Goal: Task Accomplishment & Management: Use online tool/utility

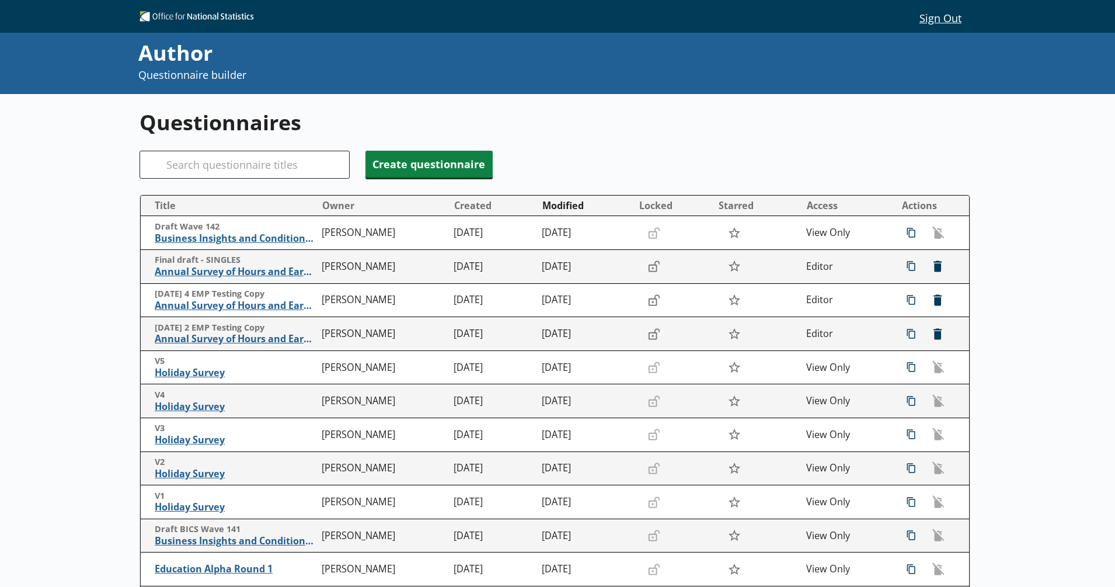
scroll to position [121, 0]
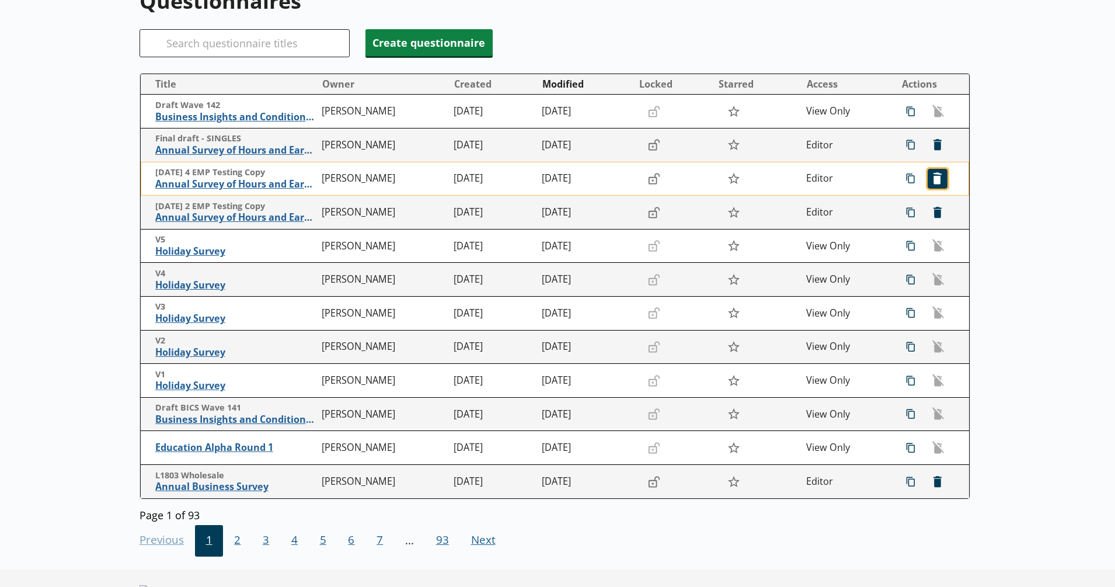
click at [932, 179] on span "icon-delete Created with Sketch. [GEOGRAPHIC_DATA]" at bounding box center [938, 178] width 19 height 19
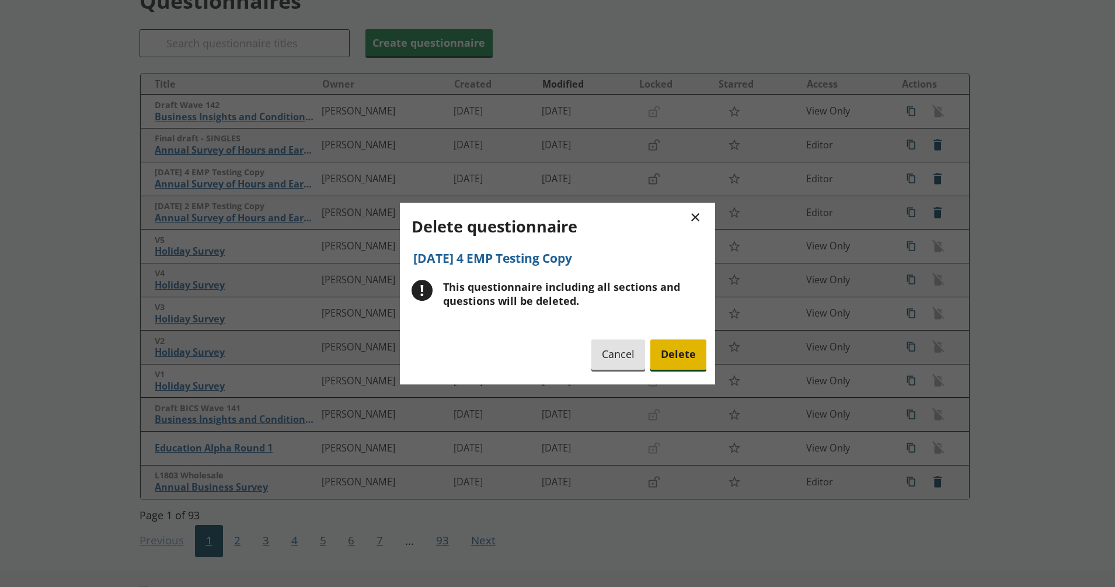
click at [678, 358] on span "Delete" at bounding box center [679, 355] width 56 height 30
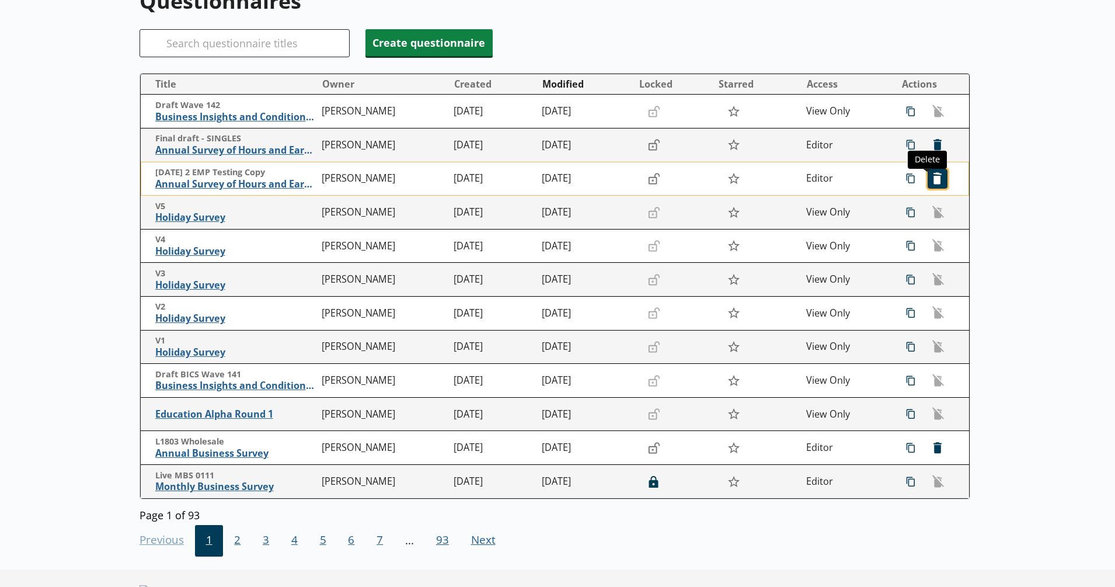
click at [929, 180] on span "icon-delete Created with Sketch. [GEOGRAPHIC_DATA]" at bounding box center [938, 178] width 19 height 19
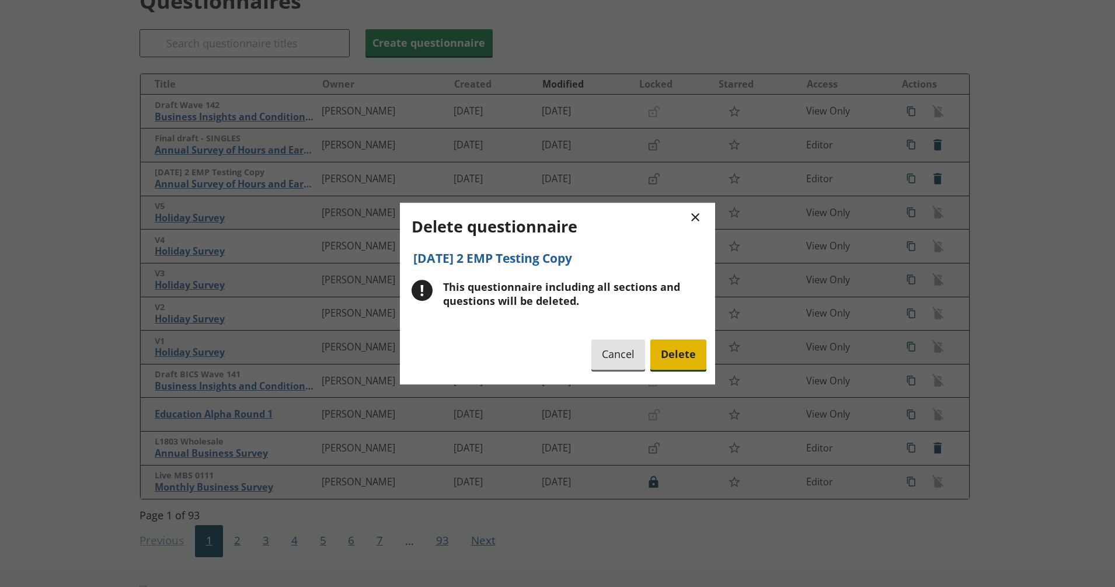
click at [675, 361] on span "Delete" at bounding box center [679, 355] width 56 height 30
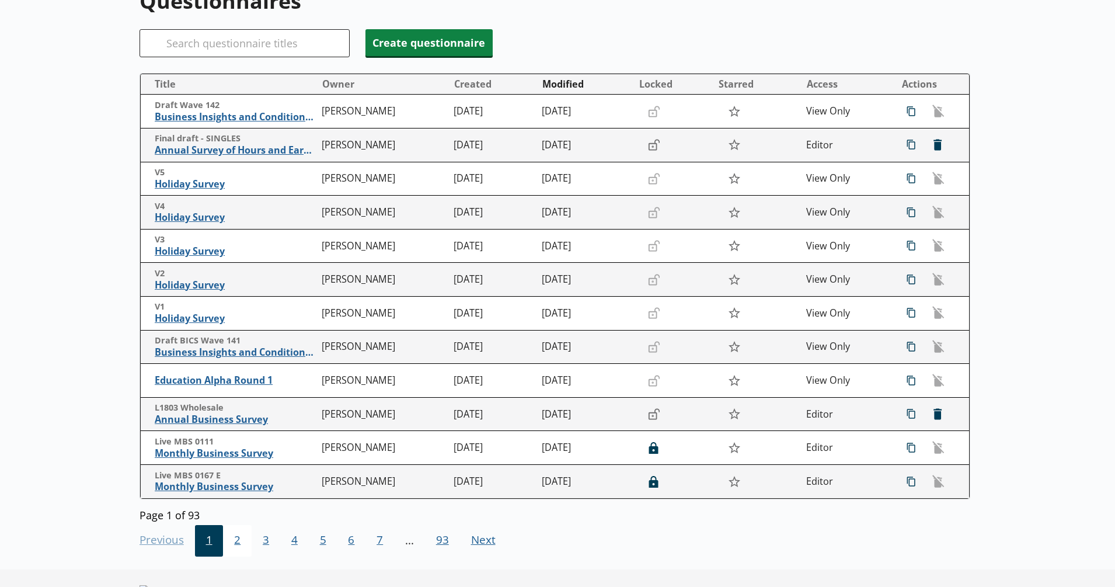
click at [232, 545] on span "2" at bounding box center [237, 541] width 29 height 32
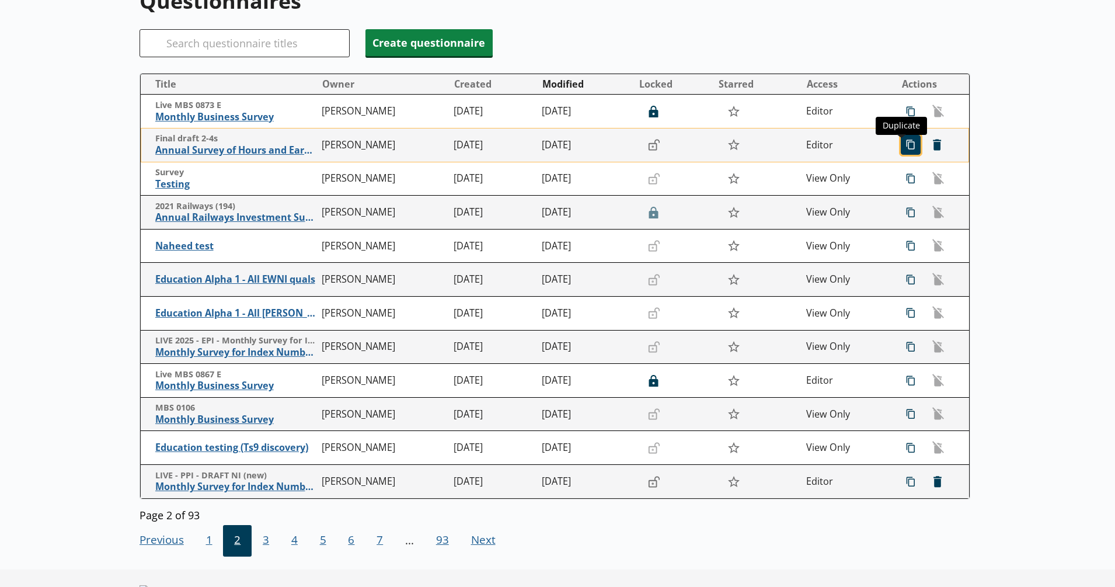
click at [902, 145] on span "icon-copy Duplicate" at bounding box center [911, 144] width 19 height 19
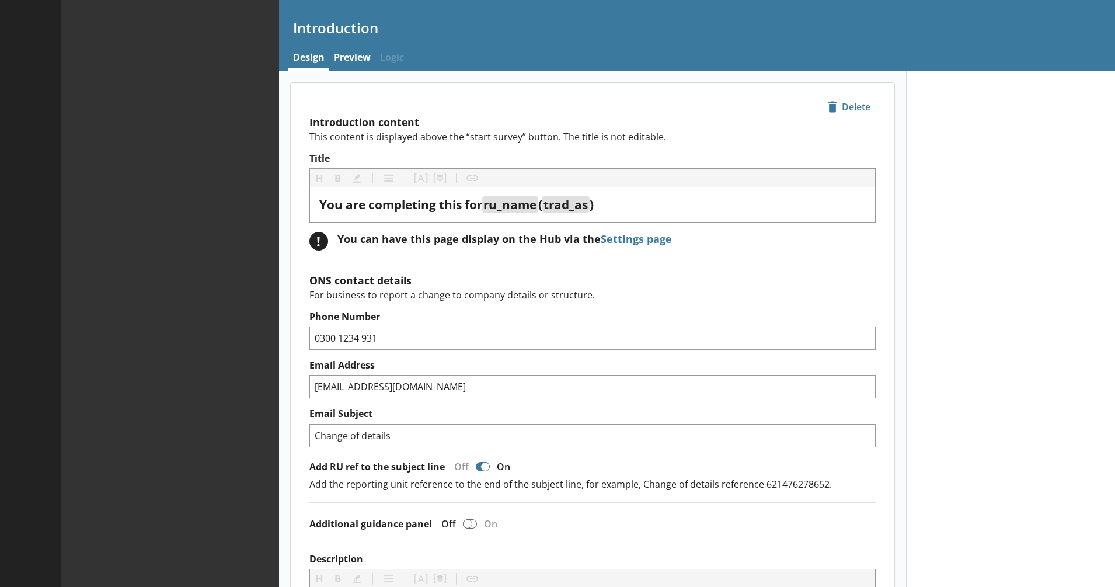
type textarea "x"
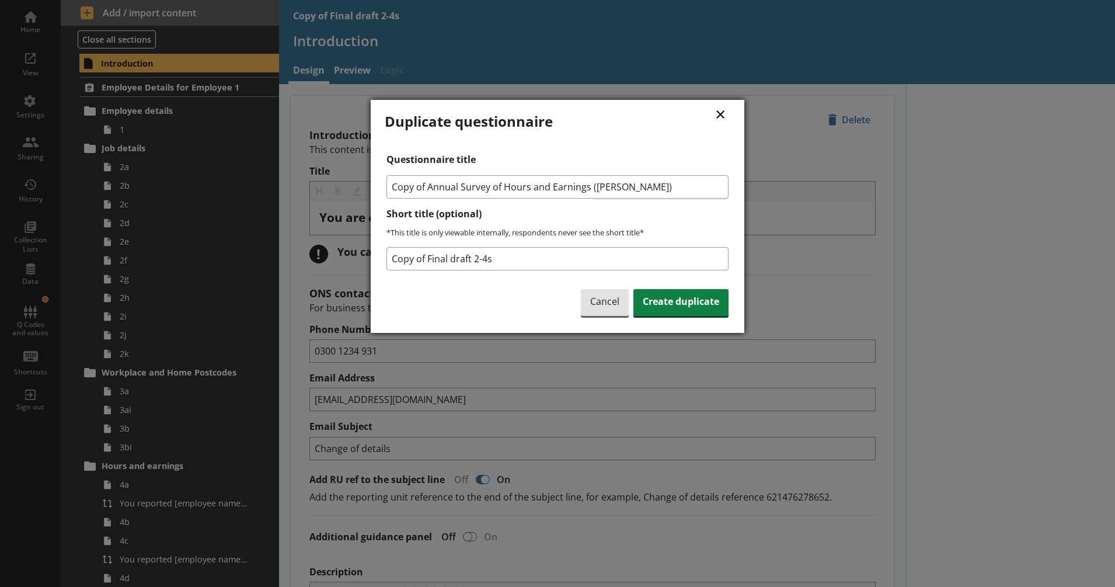
drag, startPoint x: 432, startPoint y: 184, endPoint x: 383, endPoint y: 192, distance: 49.7
click at [383, 192] on div "× Duplicate questionnaire Questionnaire title Copy of Annual Survey of Hours an…" at bounding box center [558, 216] width 374 height 233
type input "Annual Survey of Hours and Earnings ([PERSON_NAME])"
drag, startPoint x: 511, startPoint y: 265, endPoint x: 381, endPoint y: 267, distance: 129.7
click at [381, 267] on div "× Duplicate questionnaire Questionnaire title Annual Survey of Hours and Earnin…" at bounding box center [558, 216] width 374 height 233
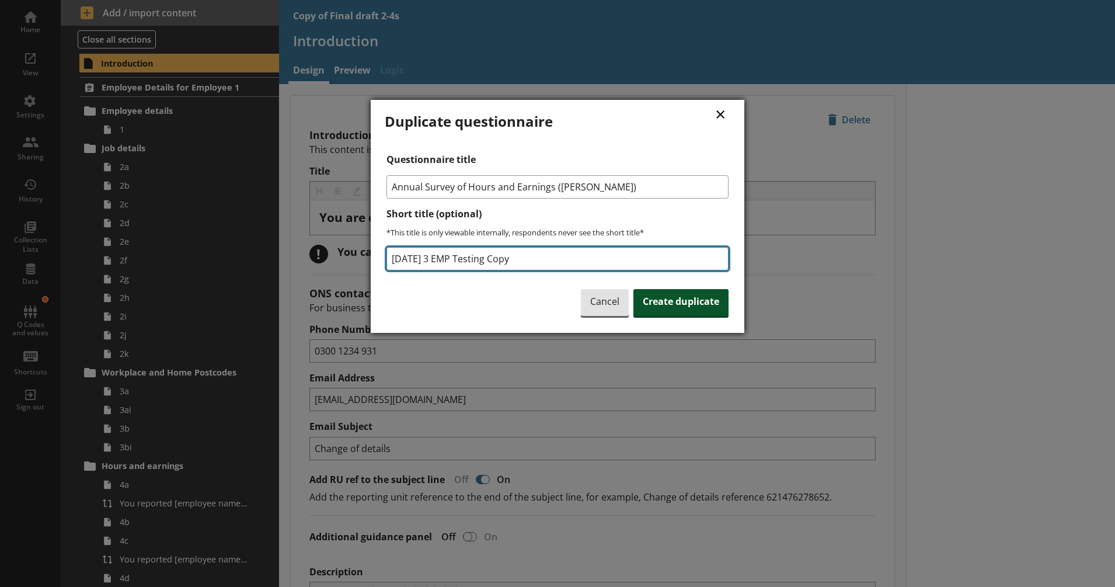
type input "[DATE] 3 EMP Testing Copy"
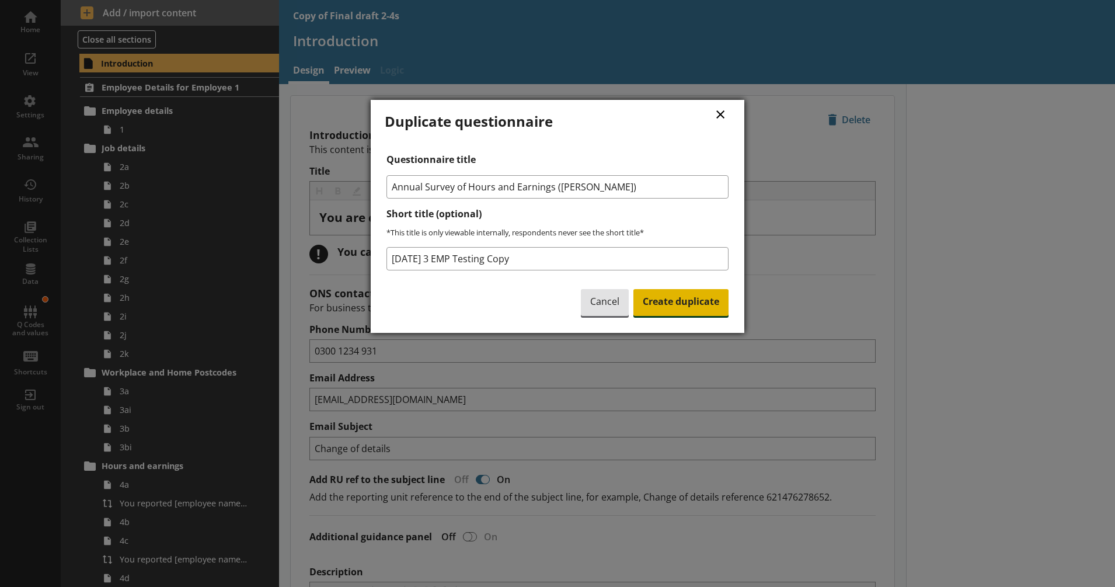
click at [679, 306] on span "Create duplicate" at bounding box center [681, 302] width 95 height 27
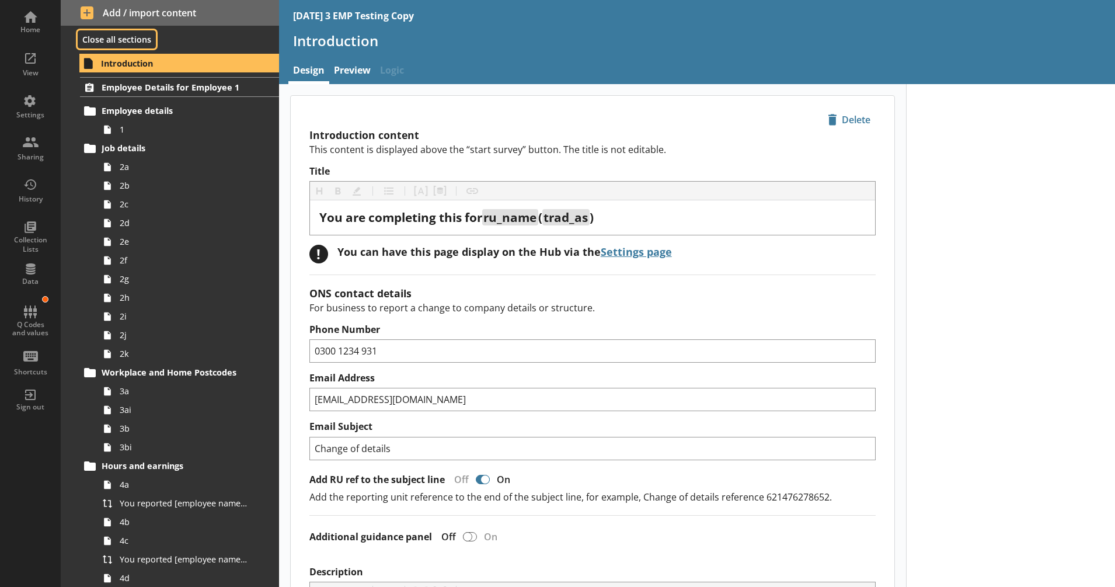
drag, startPoint x: 109, startPoint y: 39, endPoint x: 127, endPoint y: 50, distance: 20.4
click at [109, 39] on button "Close all sections" at bounding box center [117, 39] width 78 height 18
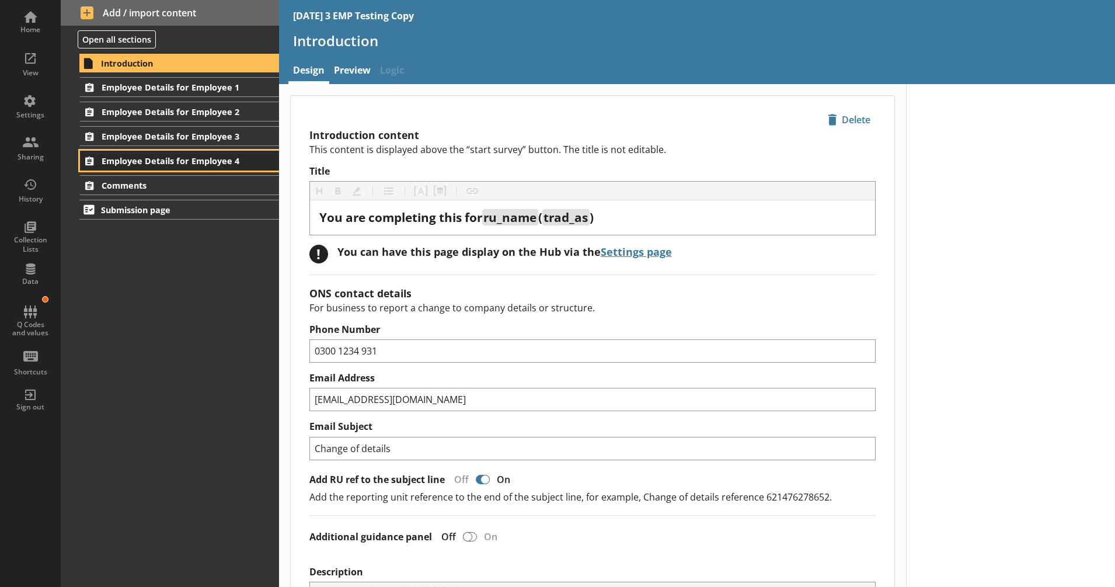
click at [224, 157] on span "Employee Details for Employee 4" at bounding box center [173, 160] width 142 height 11
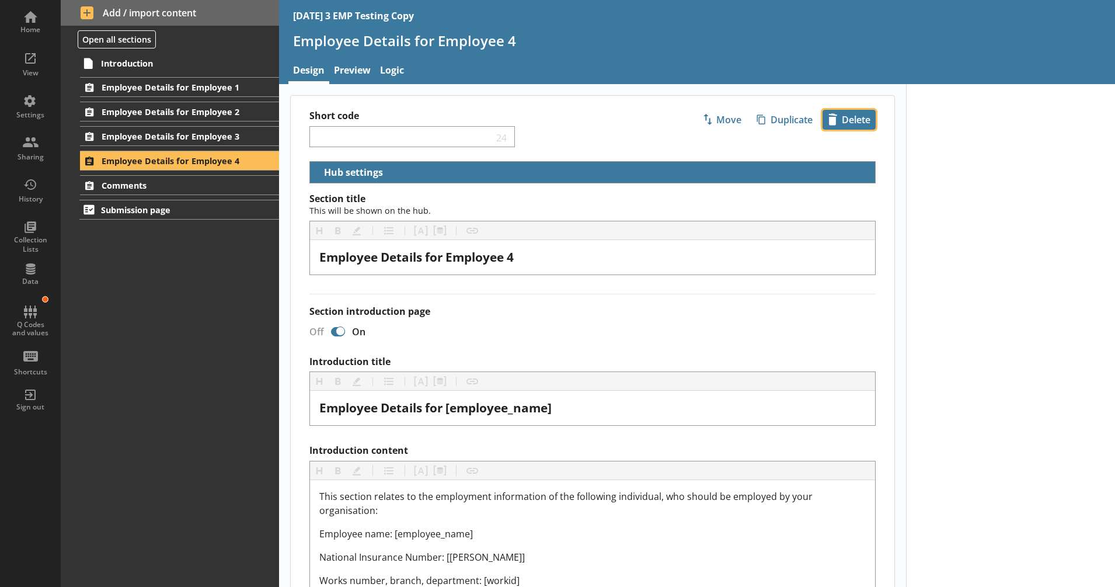
click at [850, 120] on span "icon-delete Created with Sketch. [GEOGRAPHIC_DATA]" at bounding box center [849, 119] width 52 height 19
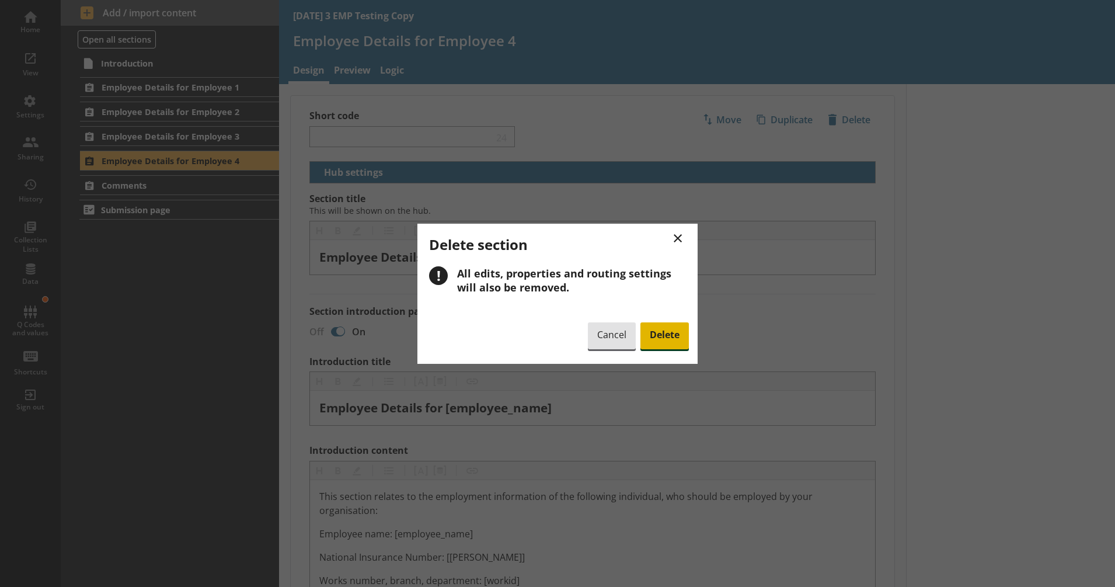
click at [678, 332] on span "Delete" at bounding box center [665, 335] width 48 height 27
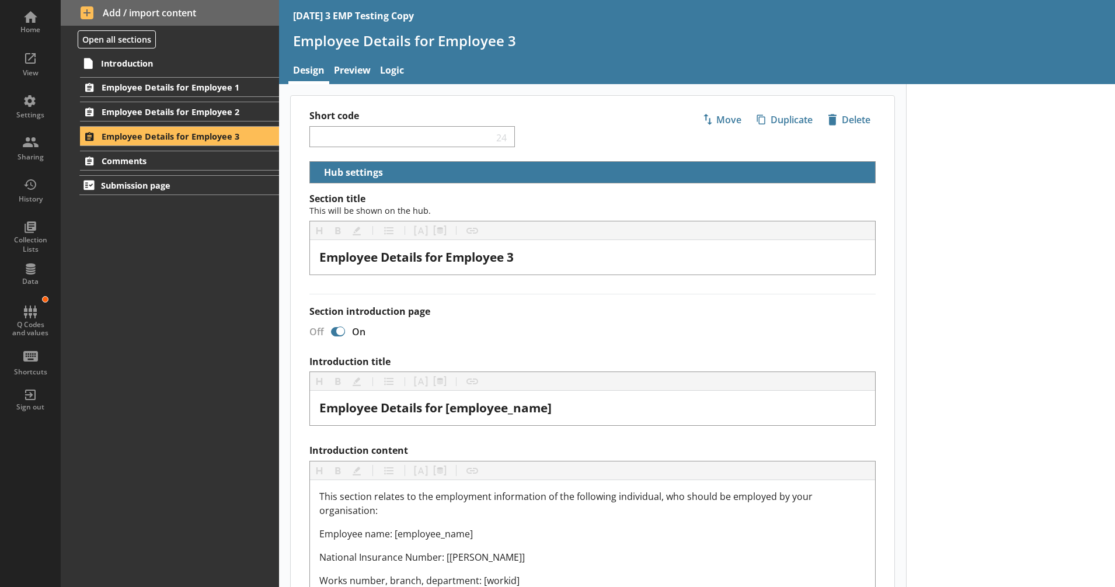
click at [509, 330] on div "Off On" at bounding box center [588, 331] width 576 height 20
click at [40, 151] on div "Sharing" at bounding box center [30, 147] width 41 height 41
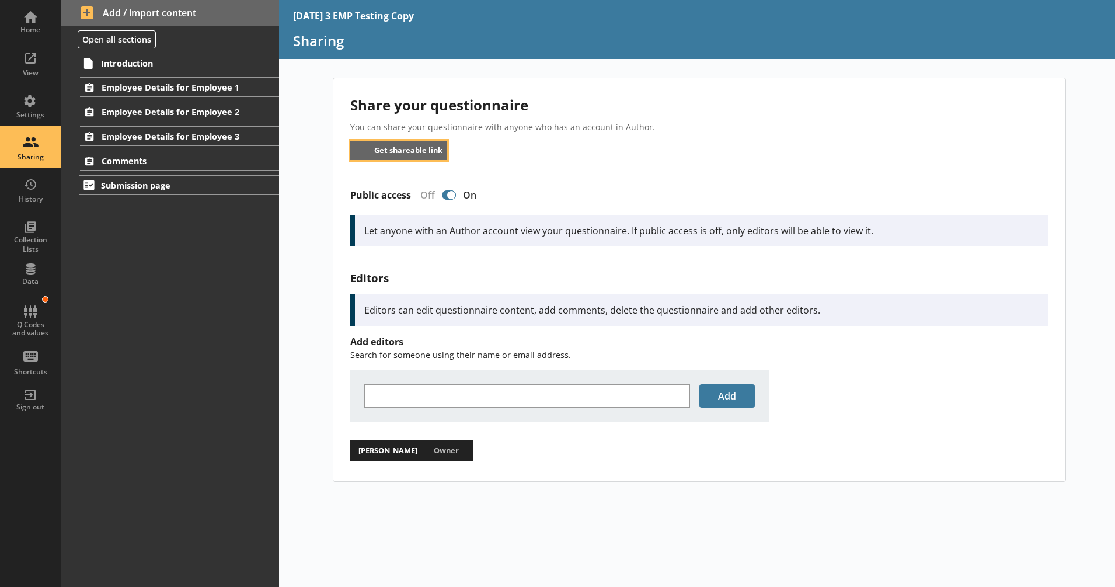
click at [382, 149] on button "Get shareable link" at bounding box center [399, 150] width 98 height 19
click at [39, 33] on div "Home" at bounding box center [30, 29] width 41 height 9
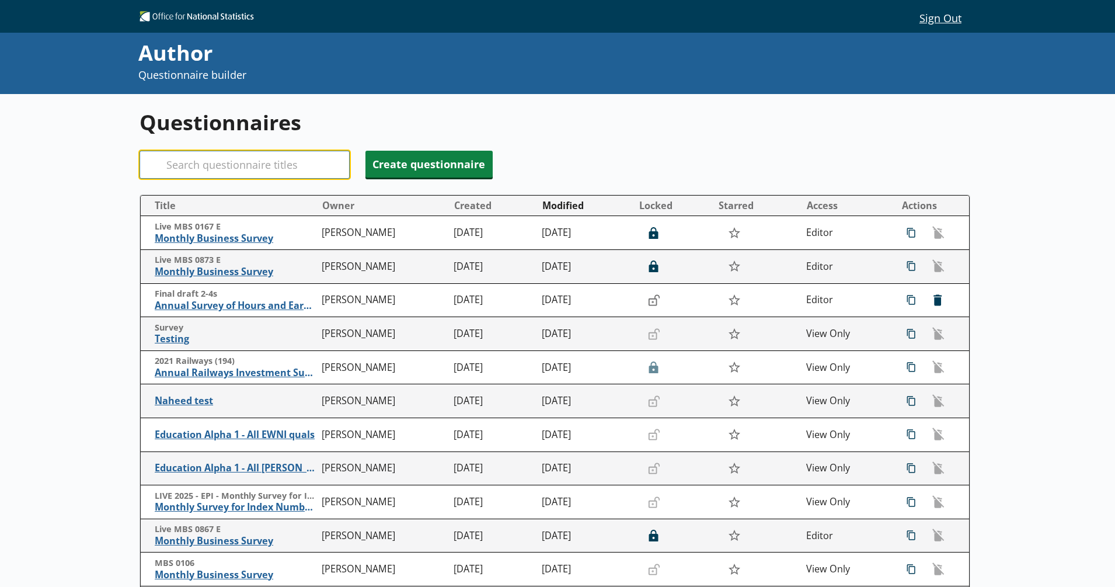
click at [212, 168] on input "Search" at bounding box center [245, 165] width 210 height 28
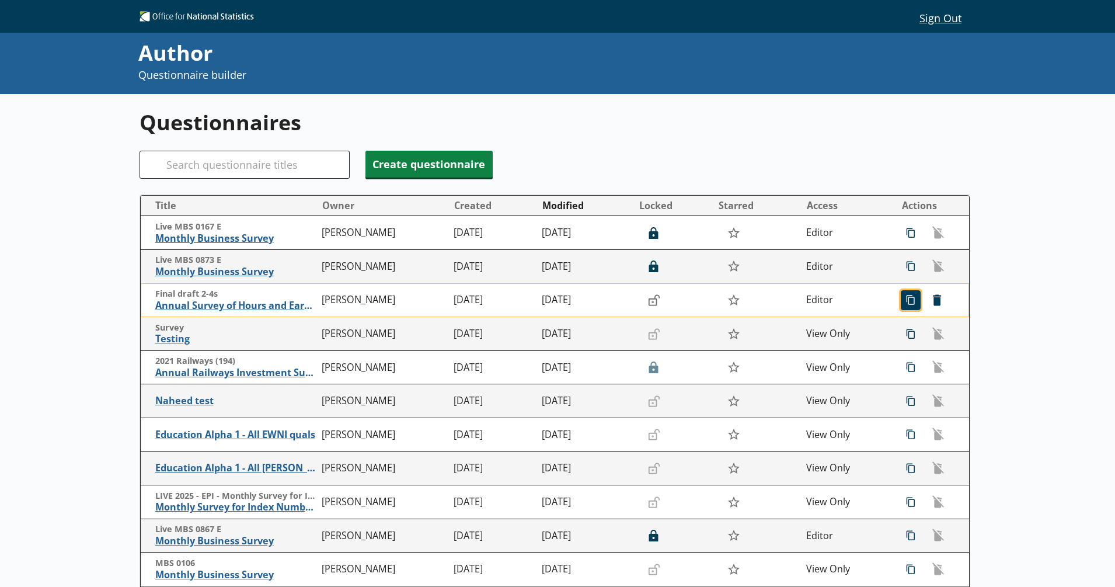
click at [902, 305] on span "icon-copy Duplicate" at bounding box center [911, 300] width 19 height 19
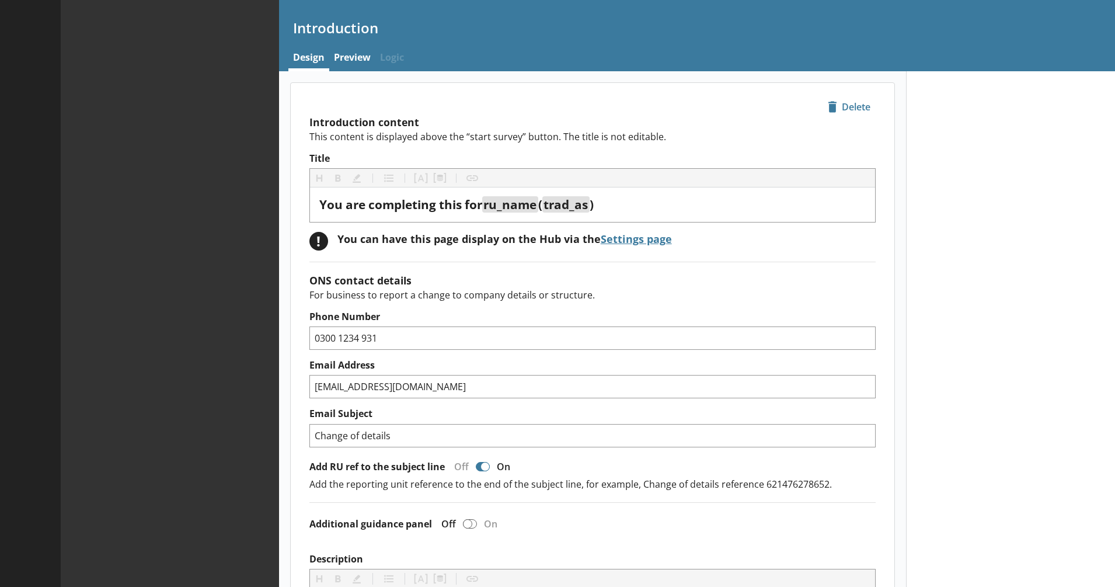
type textarea "x"
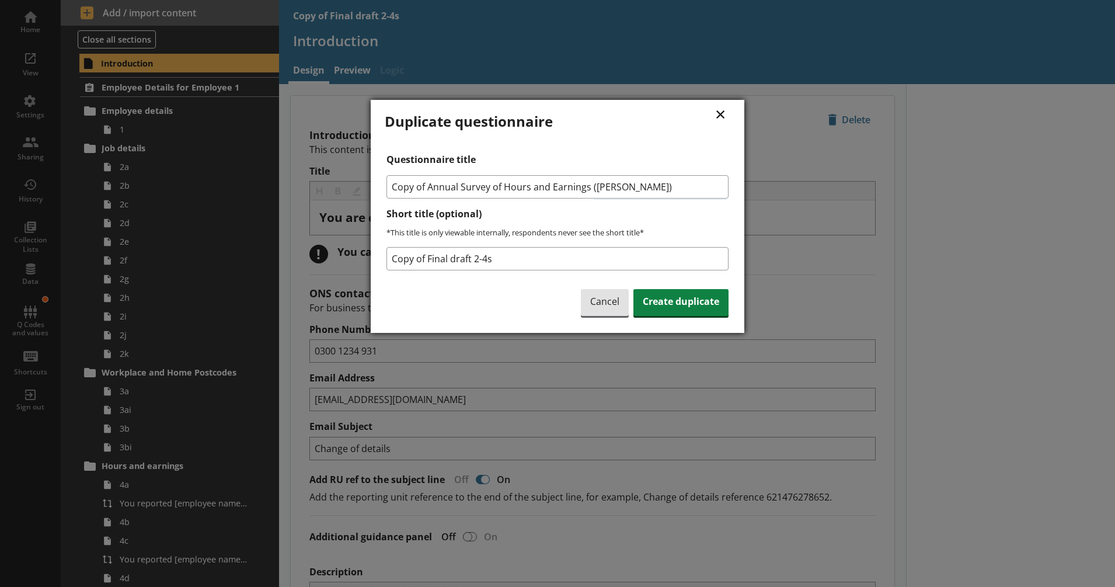
drag, startPoint x: 426, startPoint y: 187, endPoint x: 383, endPoint y: 183, distance: 43.4
click at [383, 183] on div "× Duplicate questionnaire Questionnaire title Copy of Annual Survey of Hours an…" at bounding box center [558, 216] width 374 height 233
type input "Annual Survey of Hours and Earnings ([PERSON_NAME])"
drag, startPoint x: 441, startPoint y: 262, endPoint x: 388, endPoint y: 260, distance: 53.2
click at [388, 260] on input "Copy of Final draft 2-4s" at bounding box center [558, 258] width 342 height 23
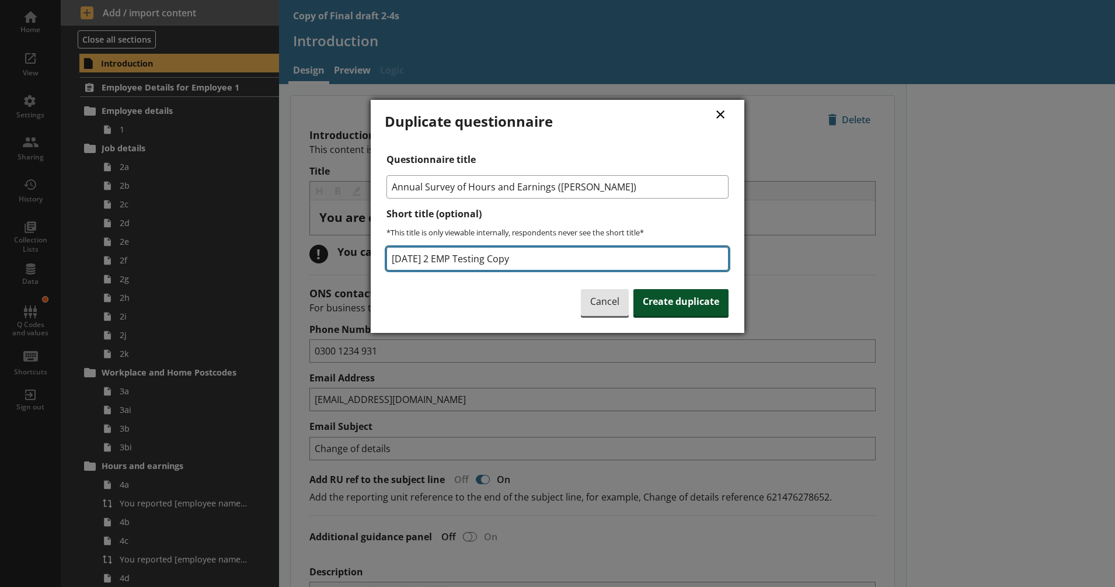
type input "[DATE] 2 EMP Testing Copy"
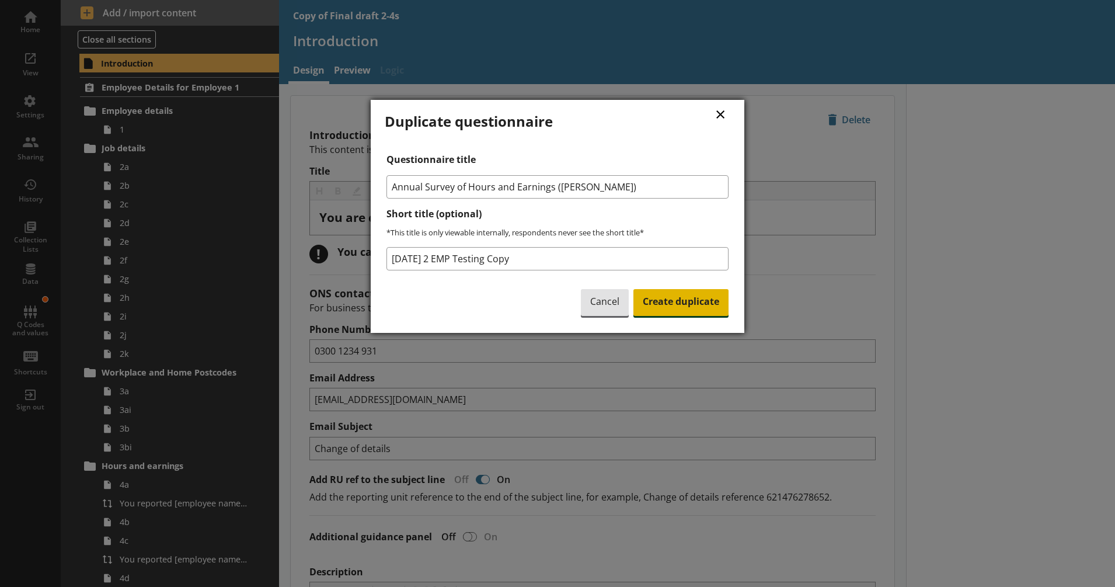
click at [657, 302] on span "Create duplicate" at bounding box center [681, 302] width 95 height 27
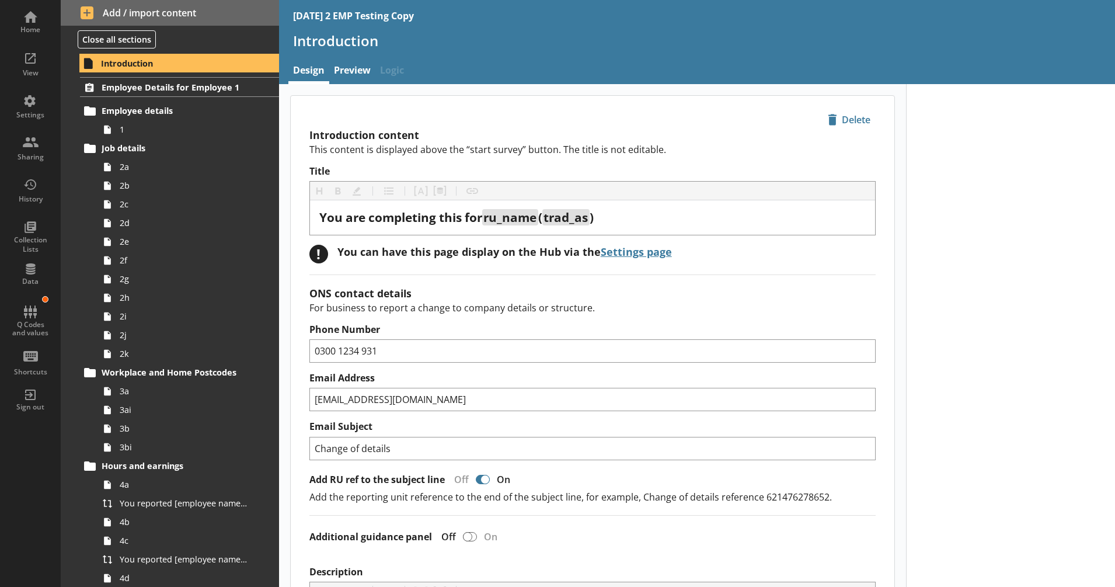
type textarea "x"
click at [116, 43] on button "Close all sections" at bounding box center [117, 39] width 78 height 18
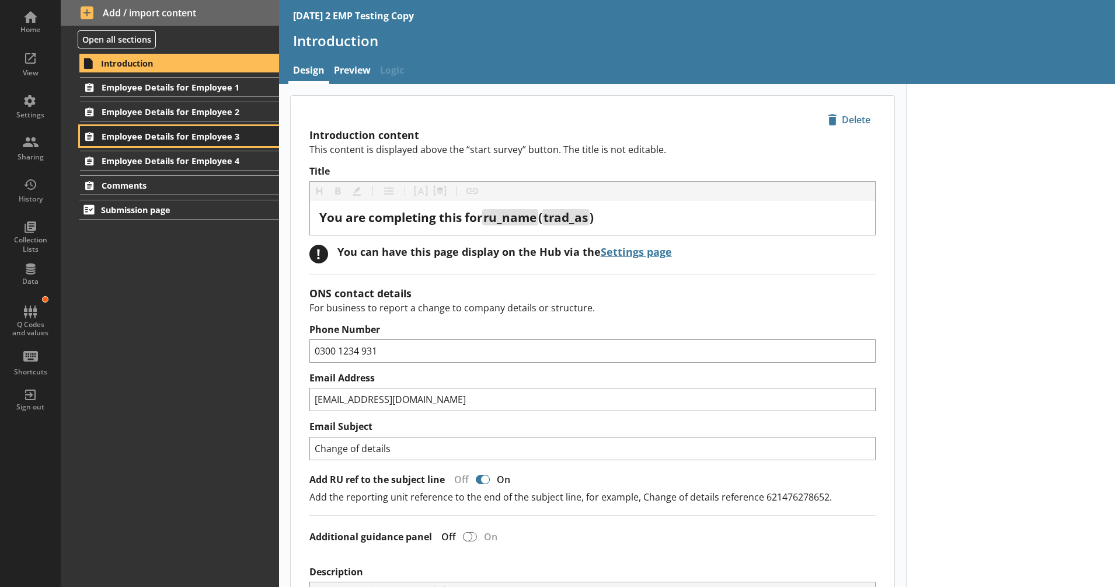
click at [203, 136] on span "Employee Details for Employee 3" at bounding box center [173, 136] width 142 height 11
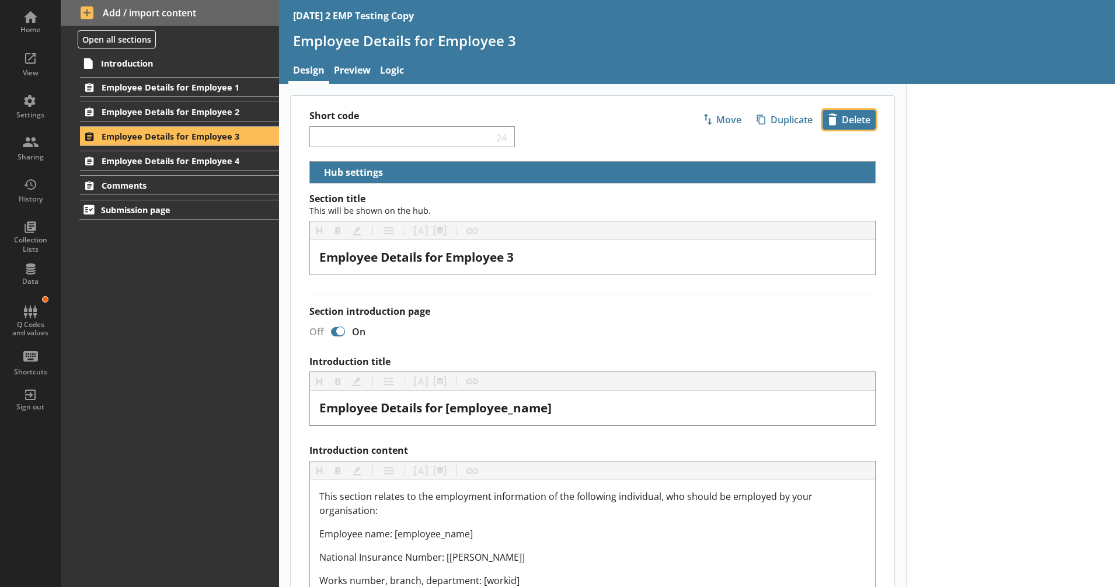
click at [861, 120] on span "icon-delete Created with Sketch. [GEOGRAPHIC_DATA]" at bounding box center [849, 119] width 52 height 19
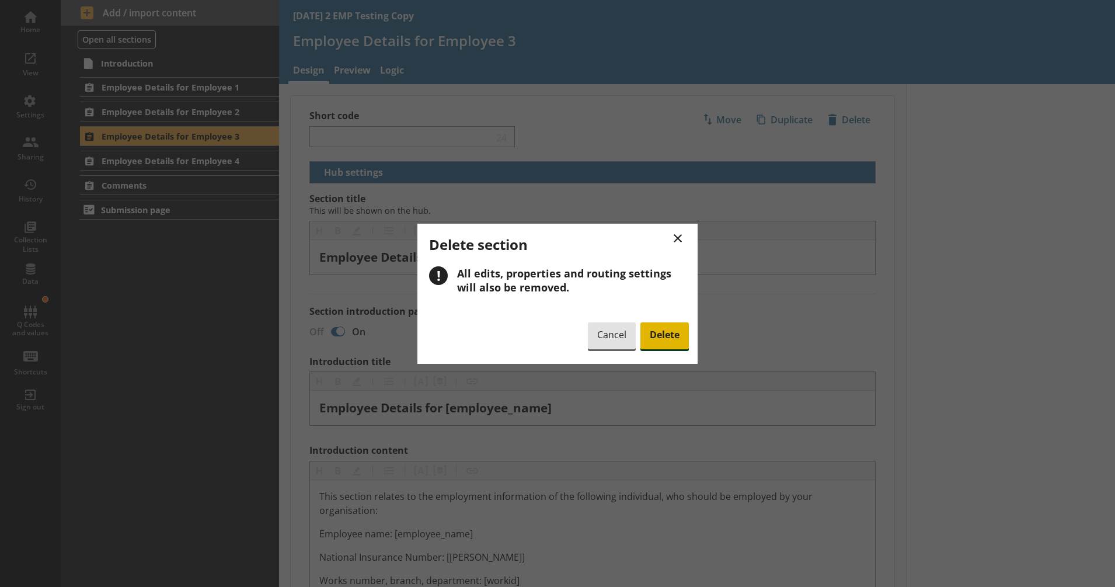
click at [672, 332] on span "Delete" at bounding box center [665, 335] width 48 height 27
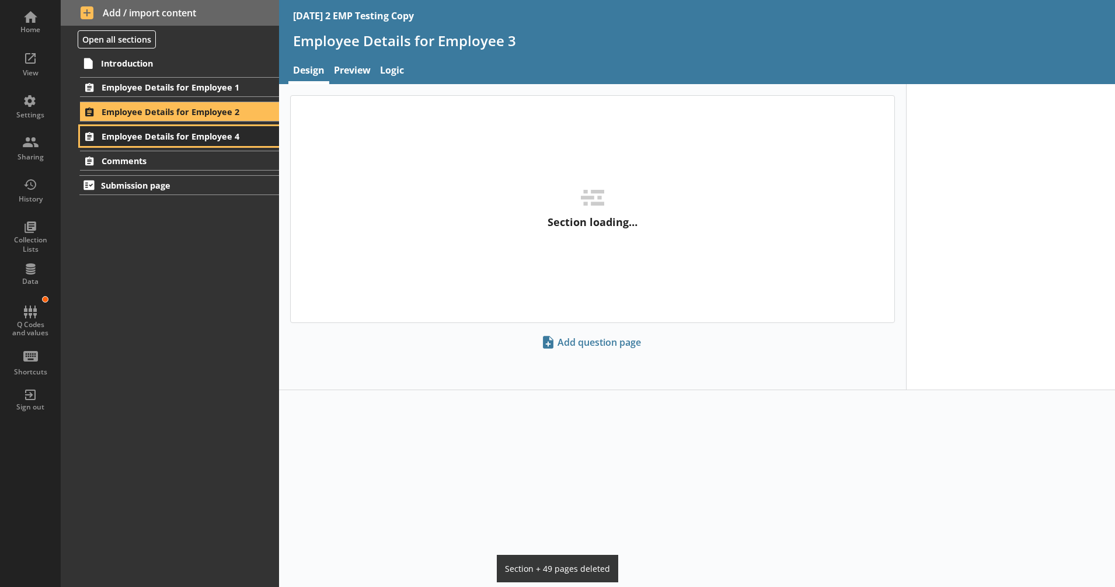
click at [239, 138] on span "Employee Details for Employee 4" at bounding box center [173, 136] width 142 height 11
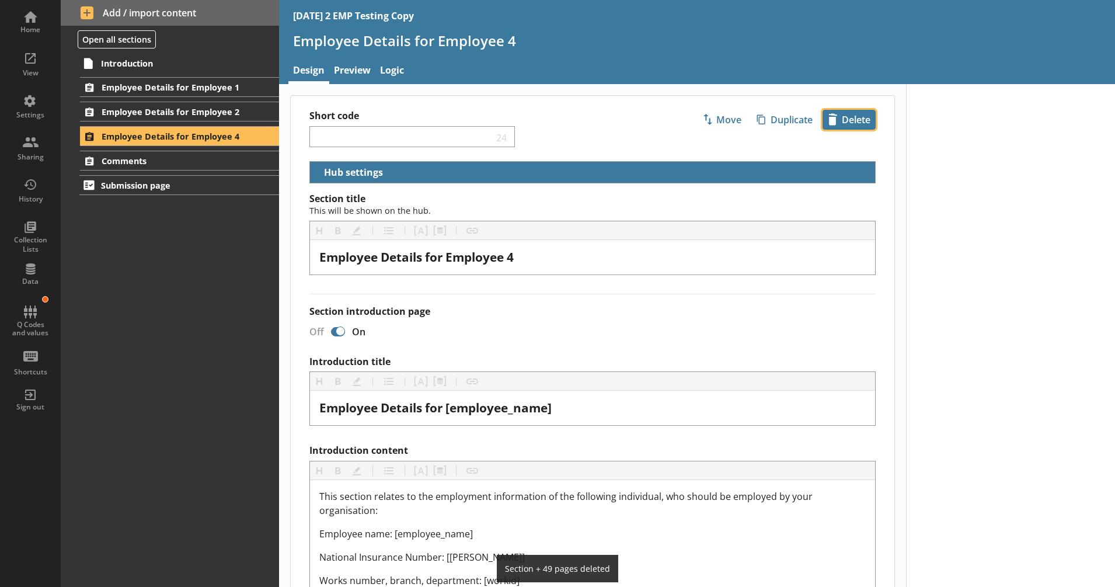
click at [848, 123] on span "icon-delete Created with Sketch. [GEOGRAPHIC_DATA]" at bounding box center [849, 119] width 52 height 19
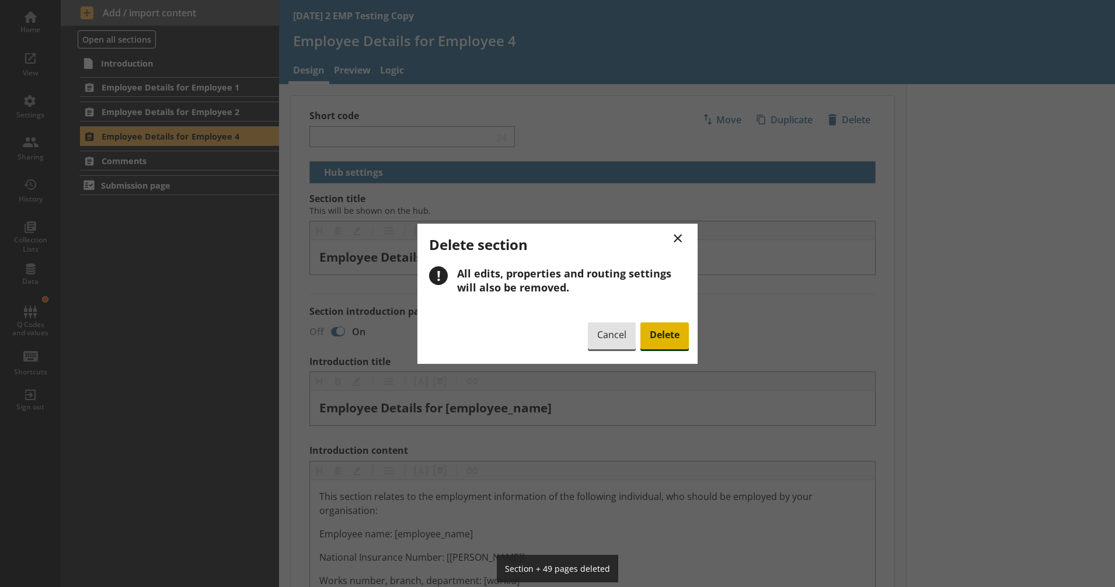
click at [665, 329] on span "Delete" at bounding box center [665, 335] width 48 height 27
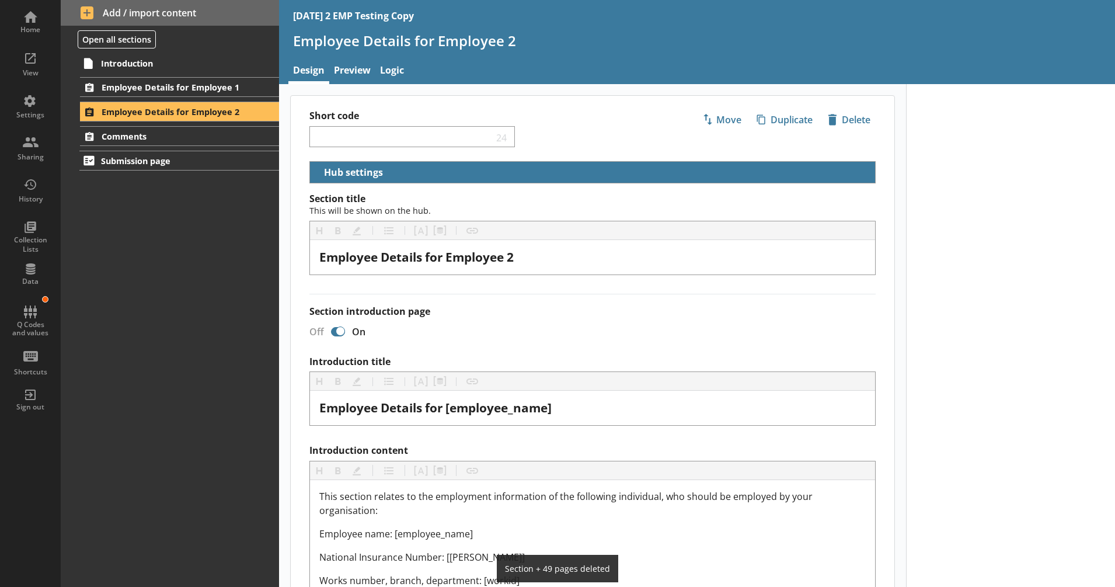
click at [101, 208] on div "Introduction Employee Details for Employee 1 Employee details 1 Job details 2a …" at bounding box center [170, 320] width 218 height 534
click at [40, 142] on div "Sharing" at bounding box center [30, 147] width 41 height 41
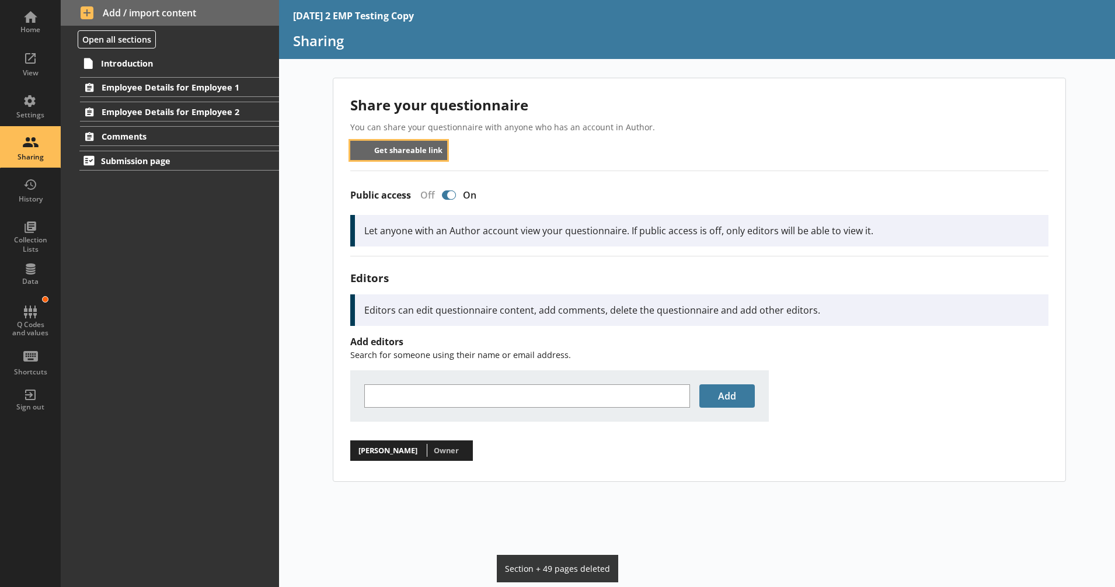
click at [435, 148] on button "Get shareable link" at bounding box center [399, 150] width 98 height 19
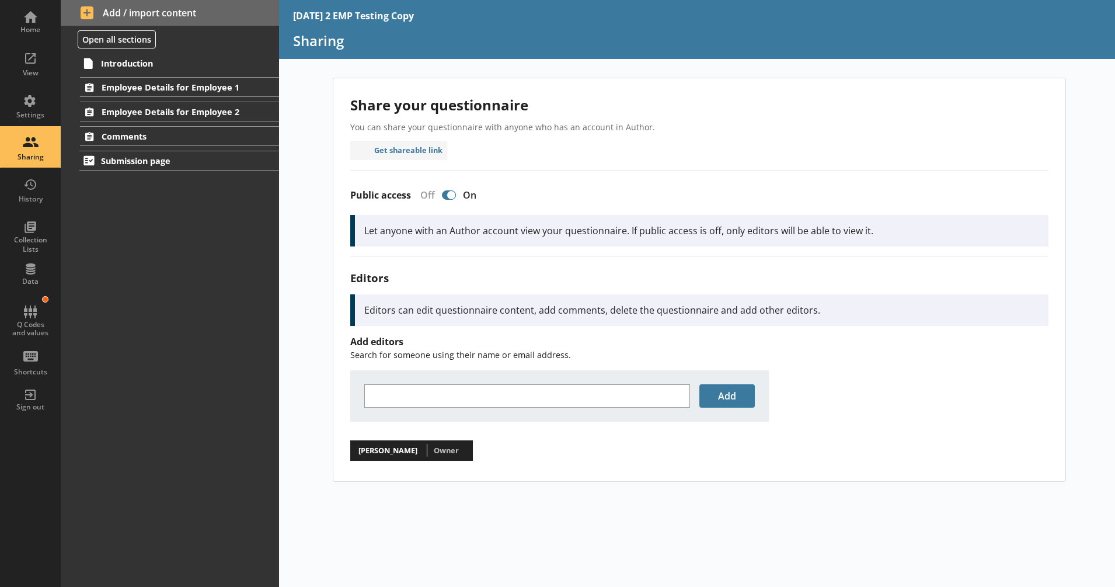
click at [976, 295] on div "Editors can edit questionnaire content, add comments, delete the questionnaire …" at bounding box center [699, 310] width 698 height 32
